Goal: Information Seeking & Learning: Check status

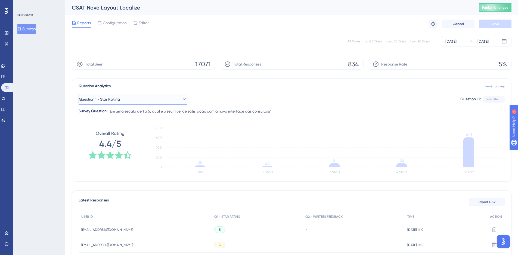
click at [132, 99] on button "Question 1 - Star Rating" at bounding box center [133, 99] width 109 height 11
click at [114, 141] on span "Question 2 - Written Feedback" at bounding box center [112, 143] width 53 height 7
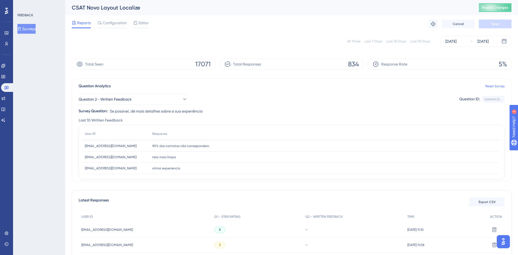
scroll to position [81, 0]
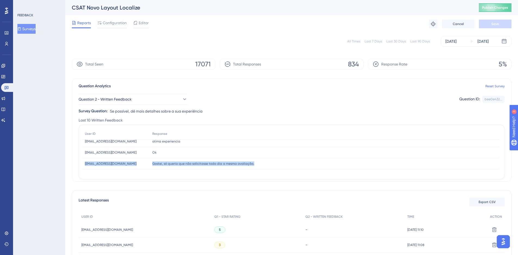
drag, startPoint x: 83, startPoint y: 165, endPoint x: 269, endPoint y: 166, distance: 186.4
click at [0, 0] on div "[PERSON_NAME][EMAIL_ADDRESS][DOMAIN_NAME] [EMAIL_ADDRESS][PERSON_NAME][DOMAIN_N…" at bounding box center [0, 0] width 0 height 0
click at [270, 164] on div "Gostei, só queria que não solicitasse todo dia a mesma avaliação. [PERSON_NAME]…" at bounding box center [323, 163] width 349 height 11
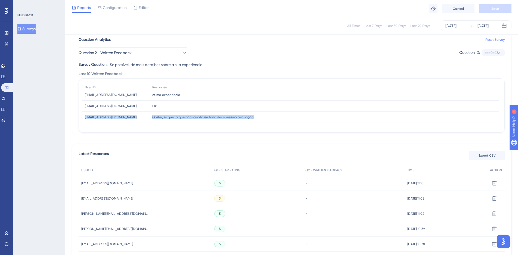
scroll to position [0, 0]
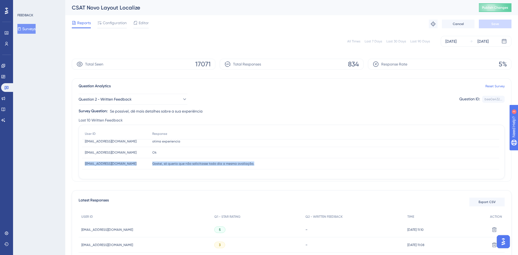
click at [17, 27] on button "Surveys" at bounding box center [26, 29] width 18 height 10
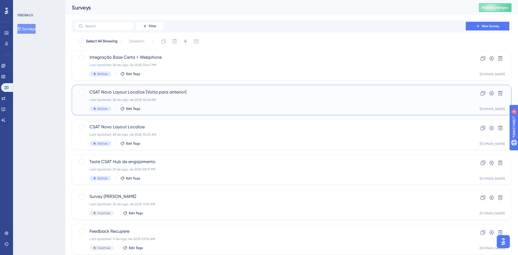
click at [208, 101] on div "Last Updated: 28 de ago. de 2025 10:46 AM" at bounding box center [269, 100] width 361 height 4
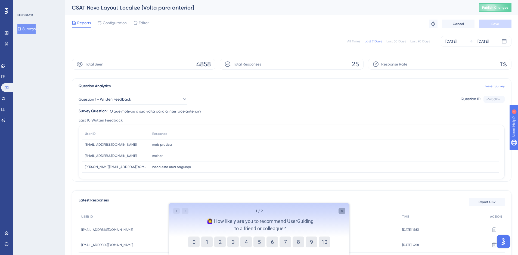
click at [341, 212] on icon "Close survey" at bounding box center [341, 211] width 4 height 4
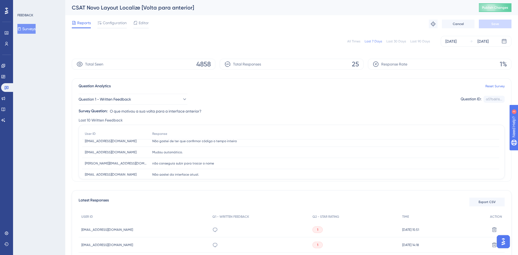
scroll to position [81, 0]
